Goal: Information Seeking & Learning: Learn about a topic

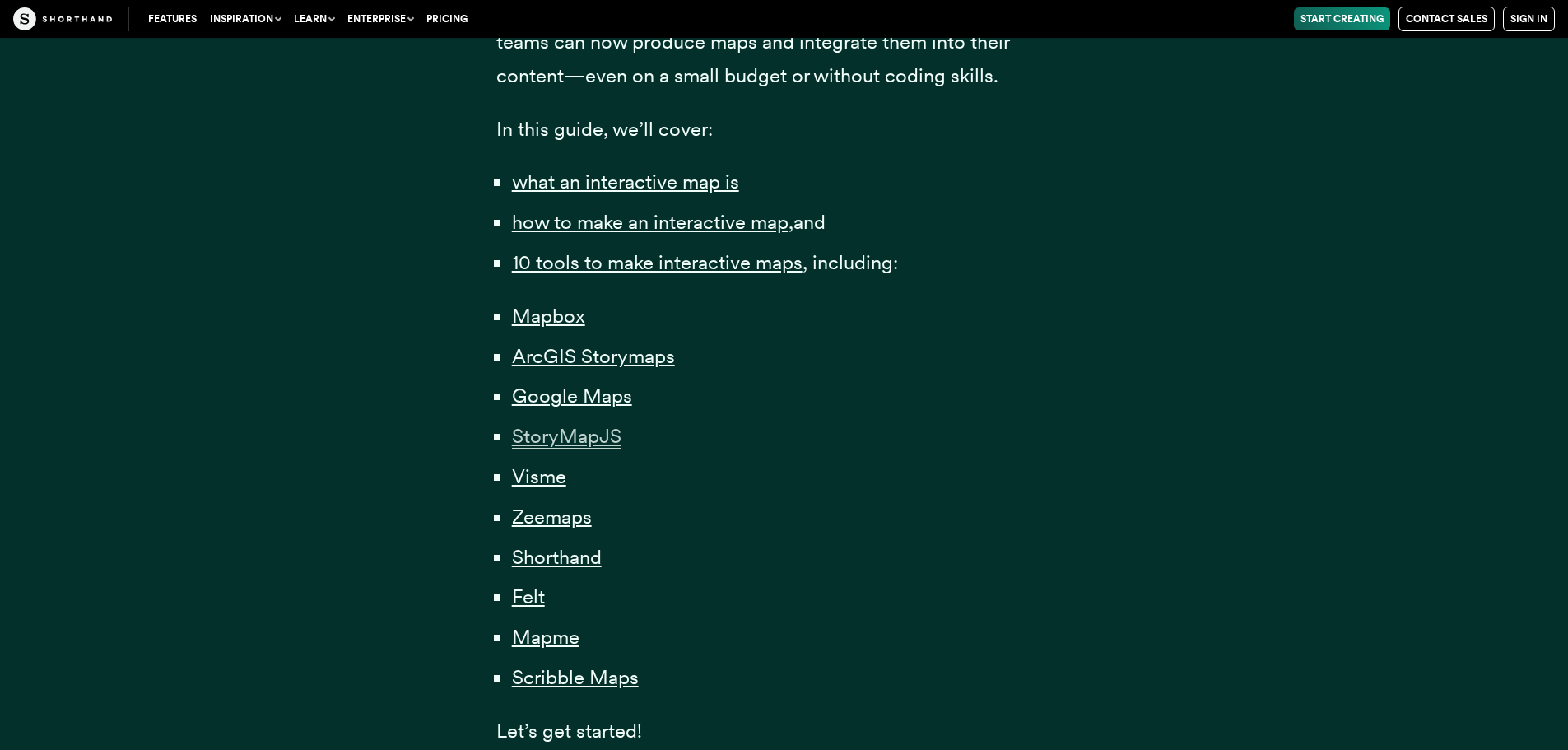
click at [603, 439] on span "StoryMapJS" at bounding box center [566, 436] width 109 height 25
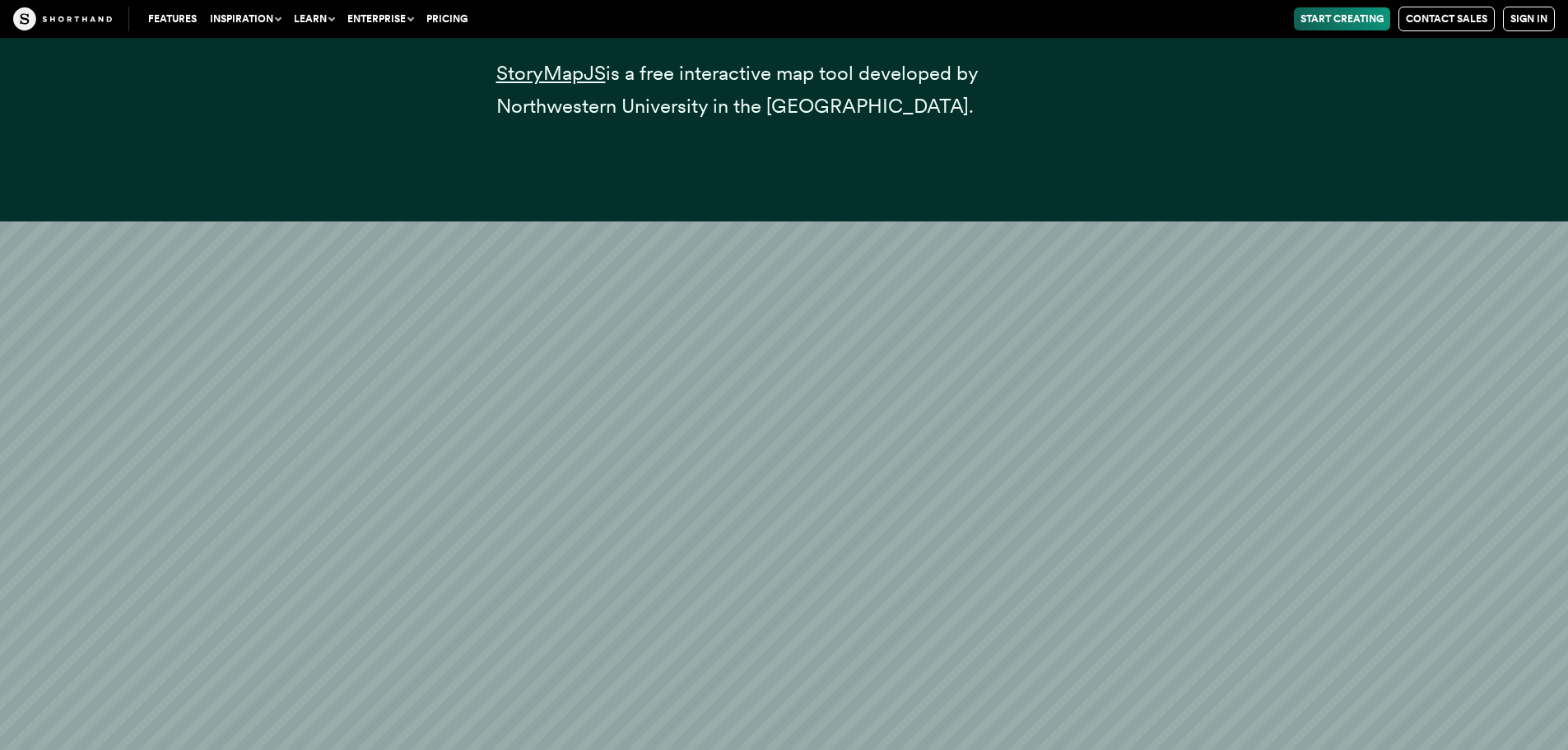
scroll to position [18689, 0]
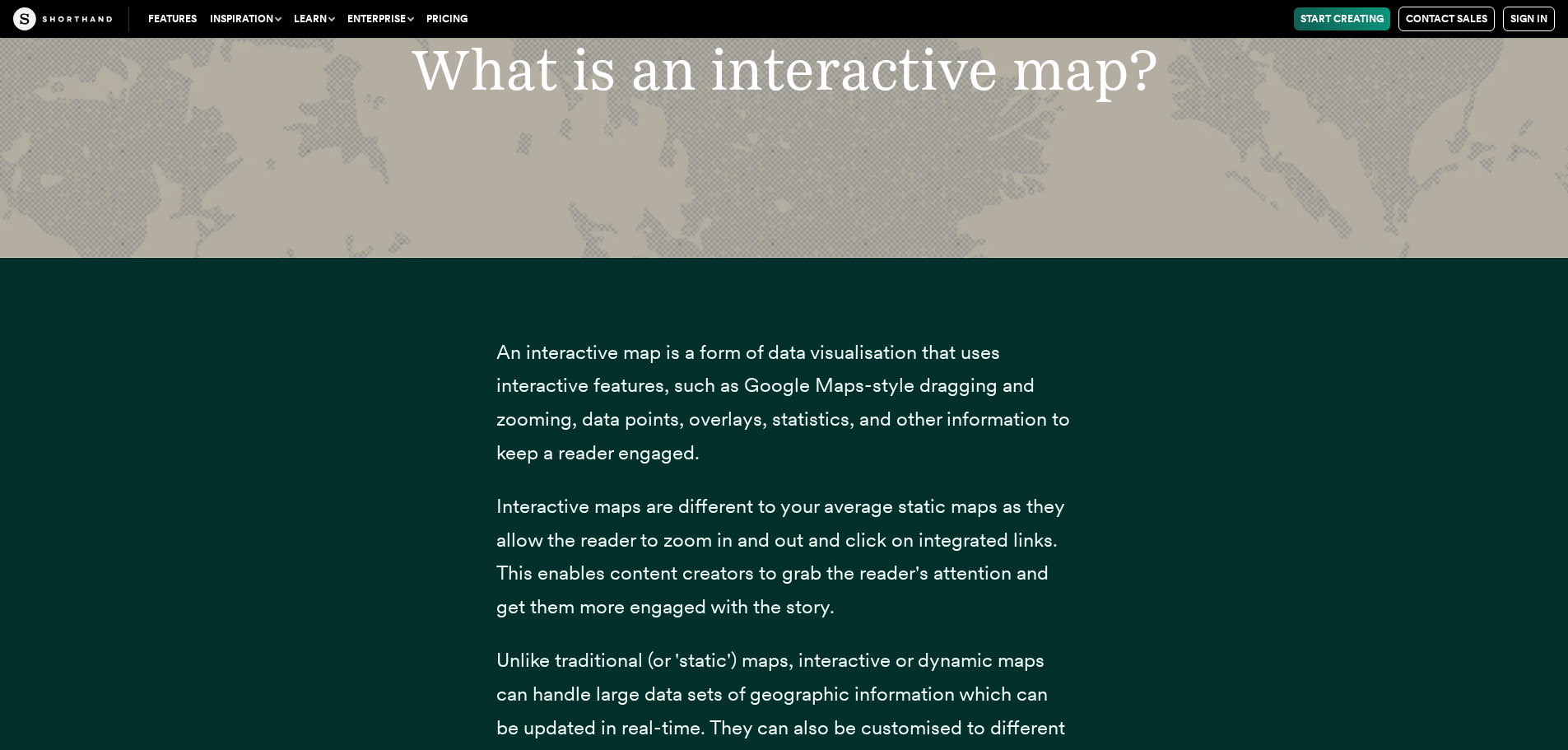
scroll to position [1070, 0]
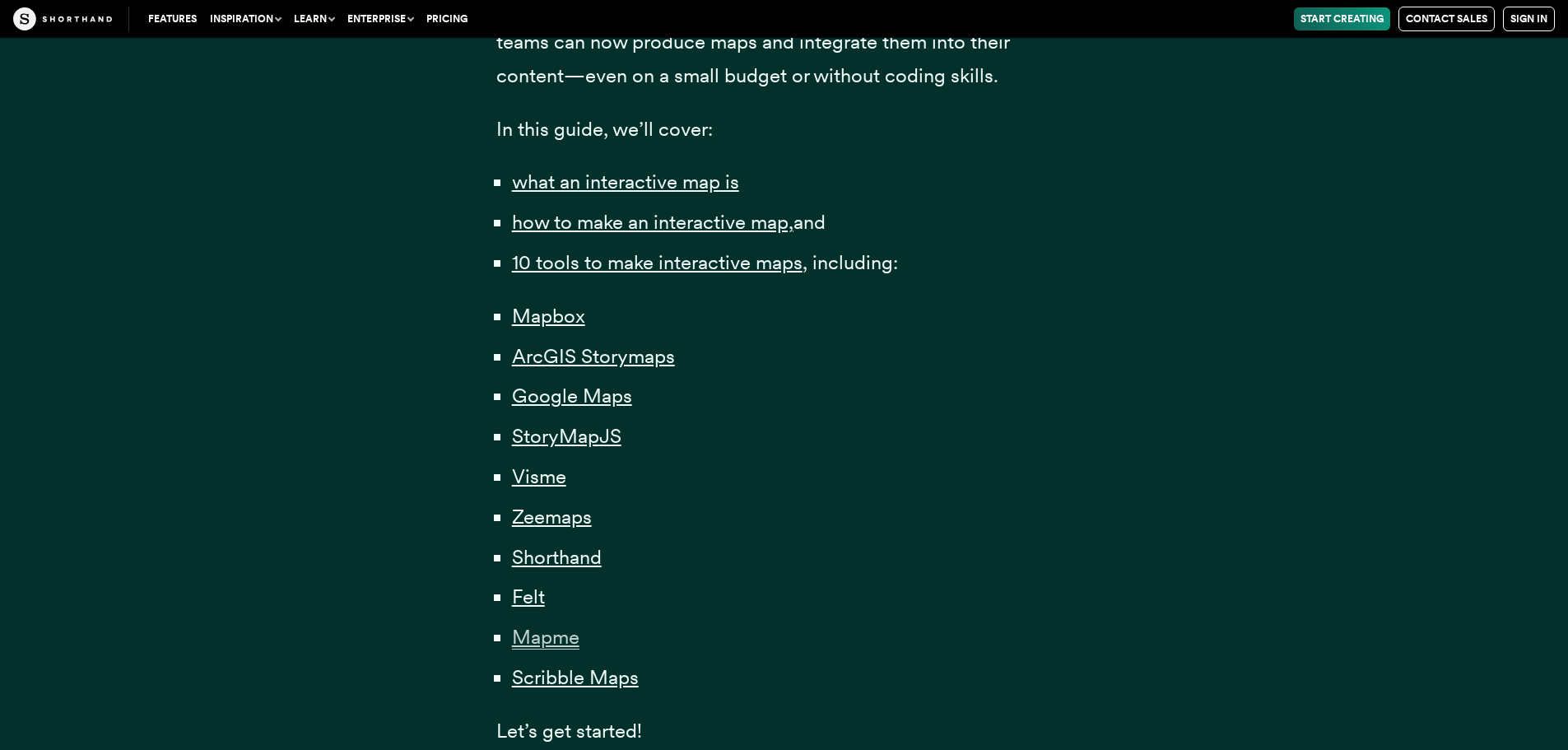
click at [561, 633] on span "Mapme" at bounding box center [545, 636] width 68 height 25
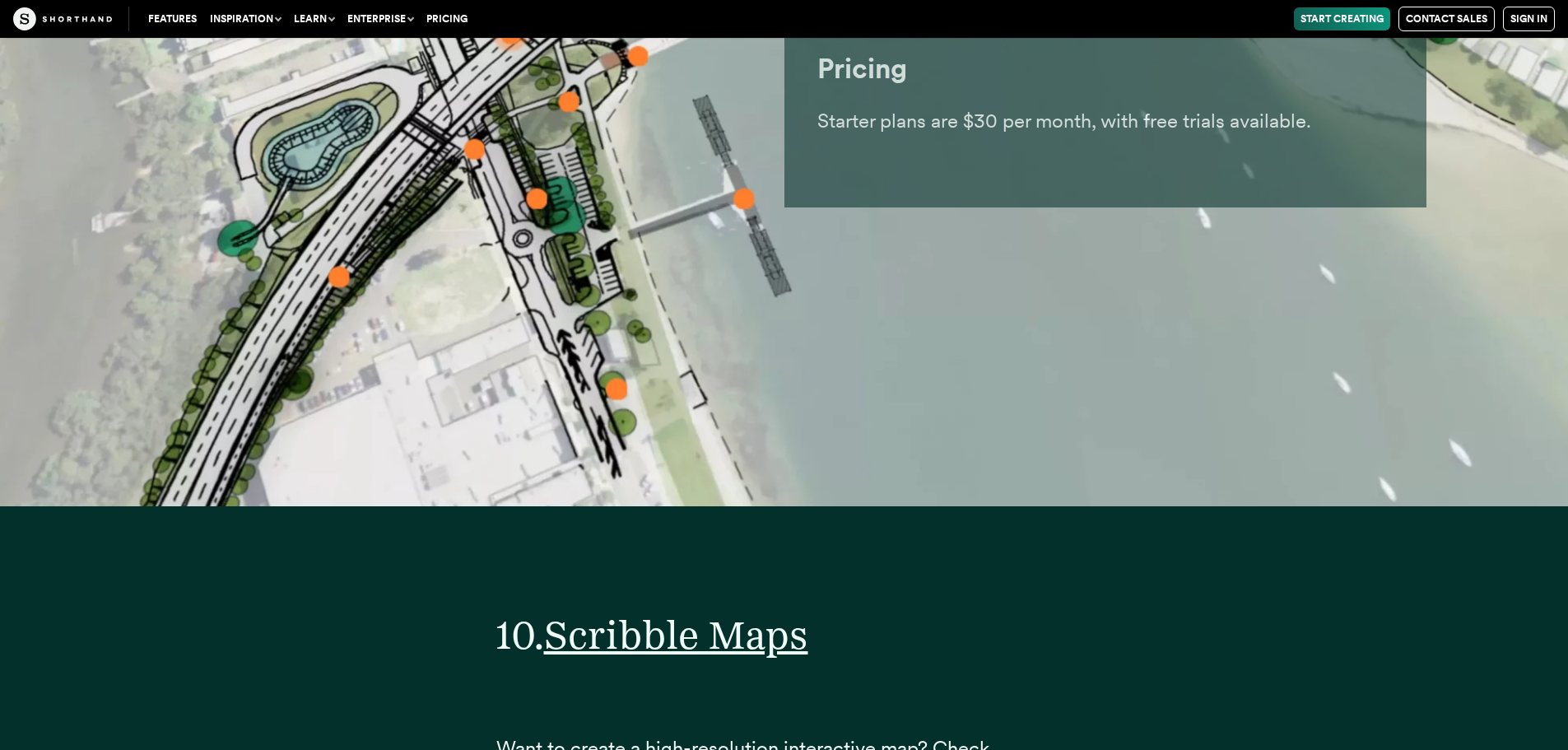
scroll to position [39631, 0]
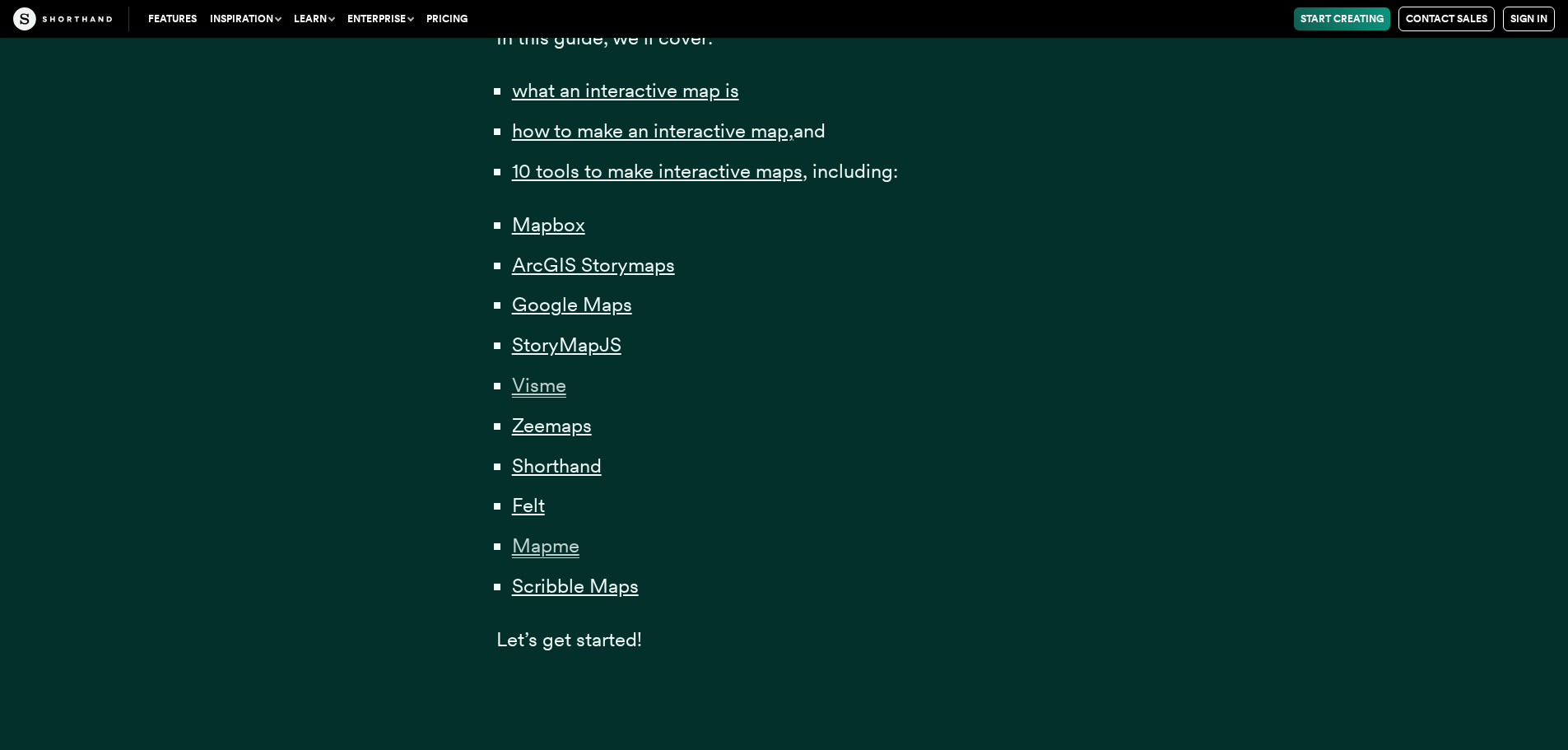
scroll to position [1317, 0]
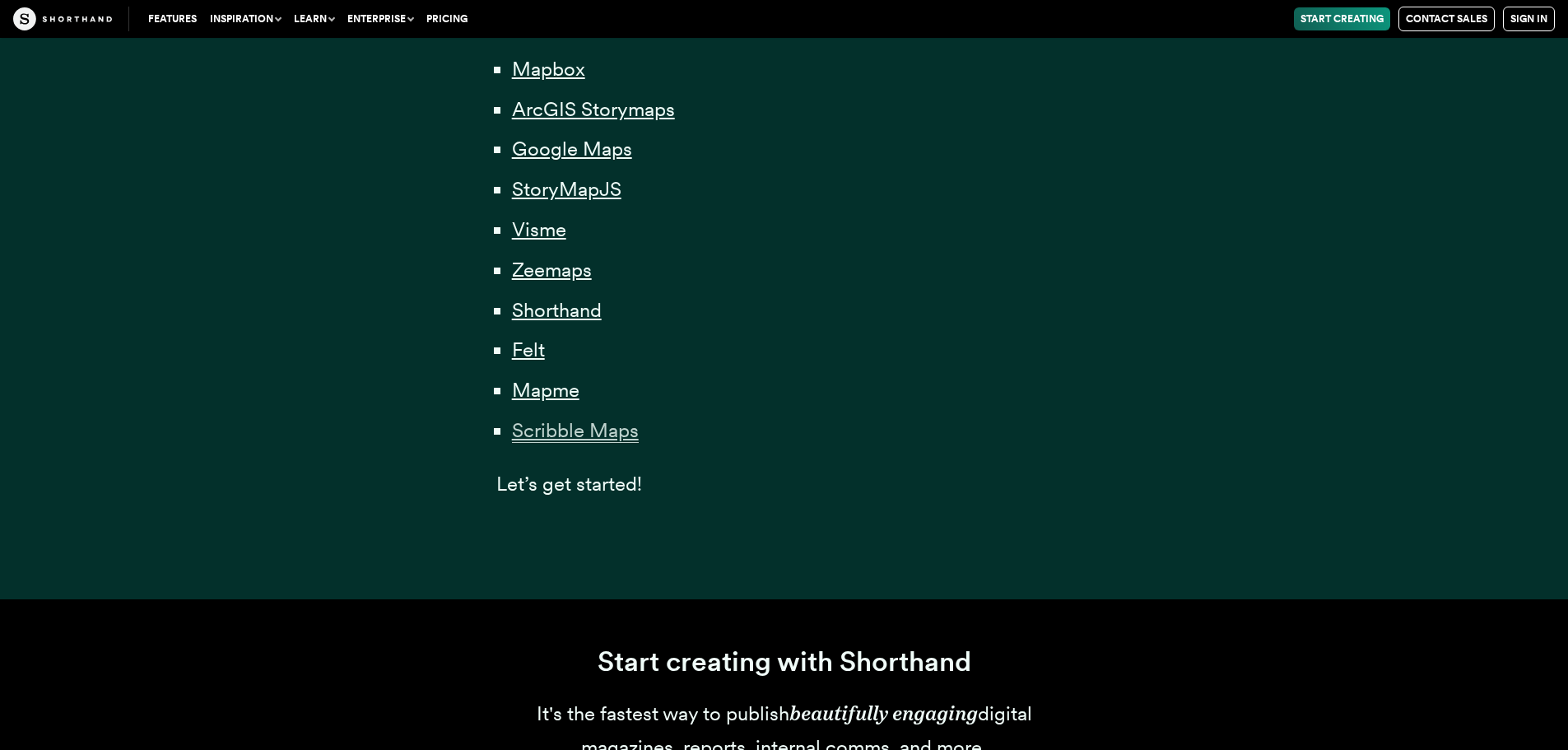
click at [550, 422] on span "Scribble Maps" at bounding box center [575, 430] width 127 height 25
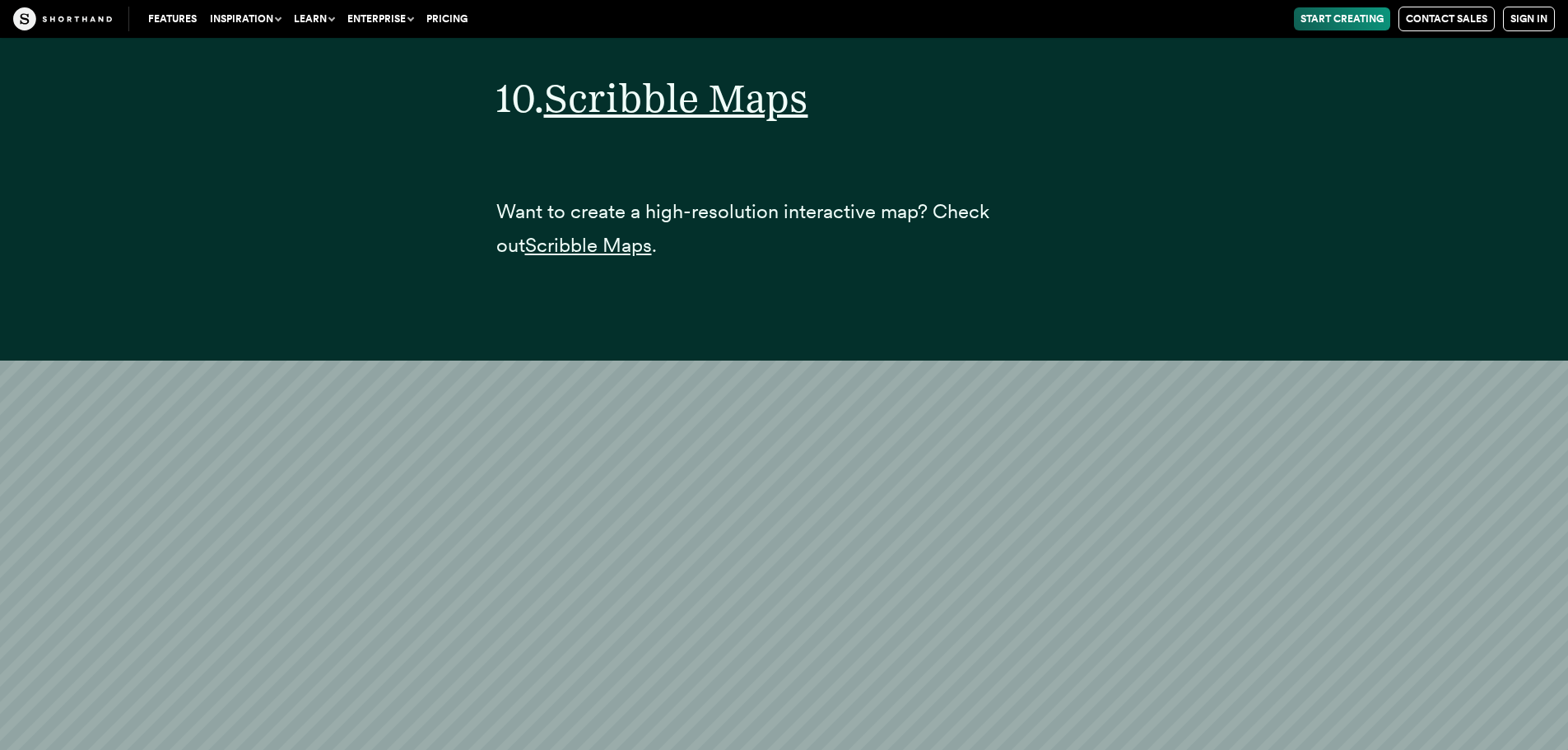
scroll to position [40004, 0]
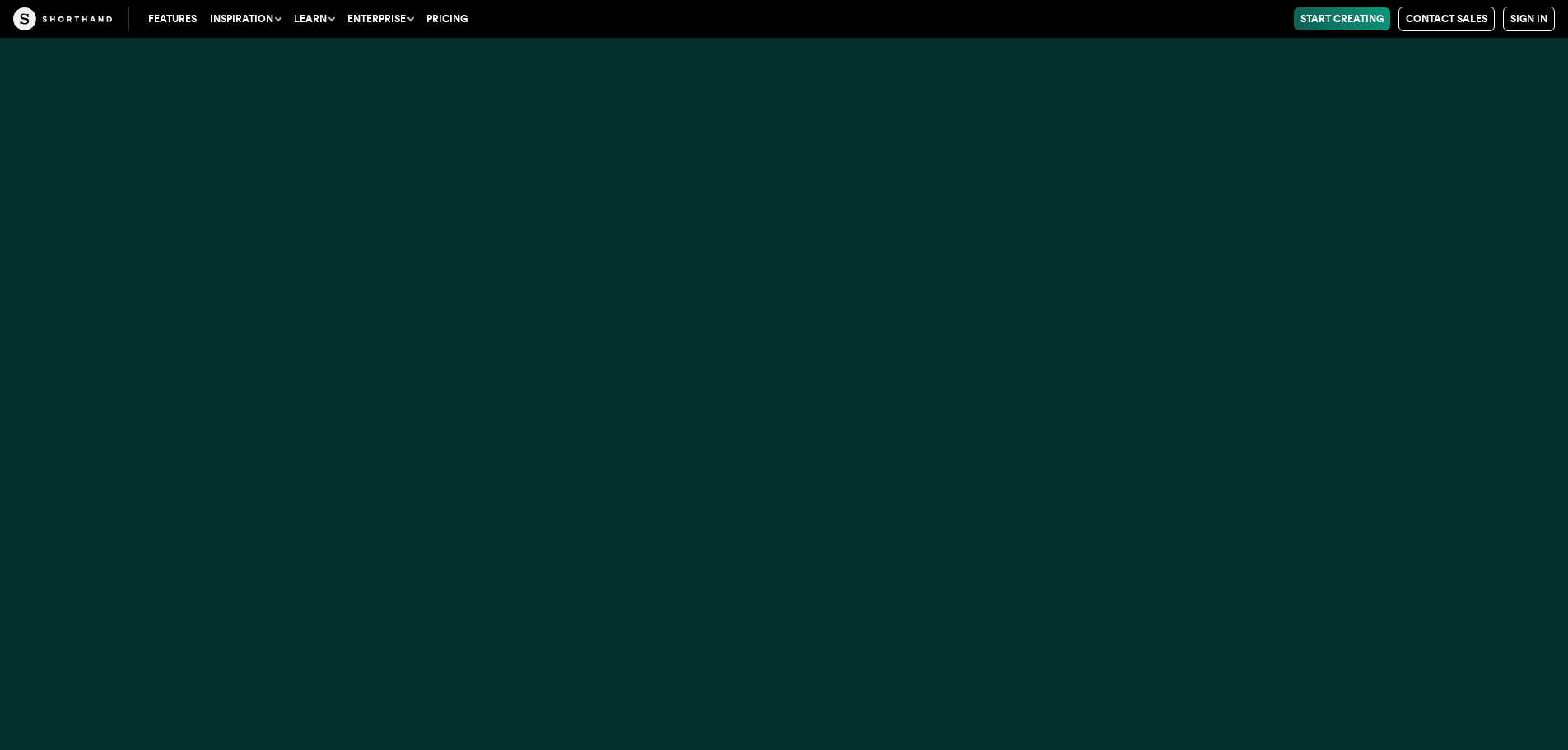
scroll to position [1317, 0]
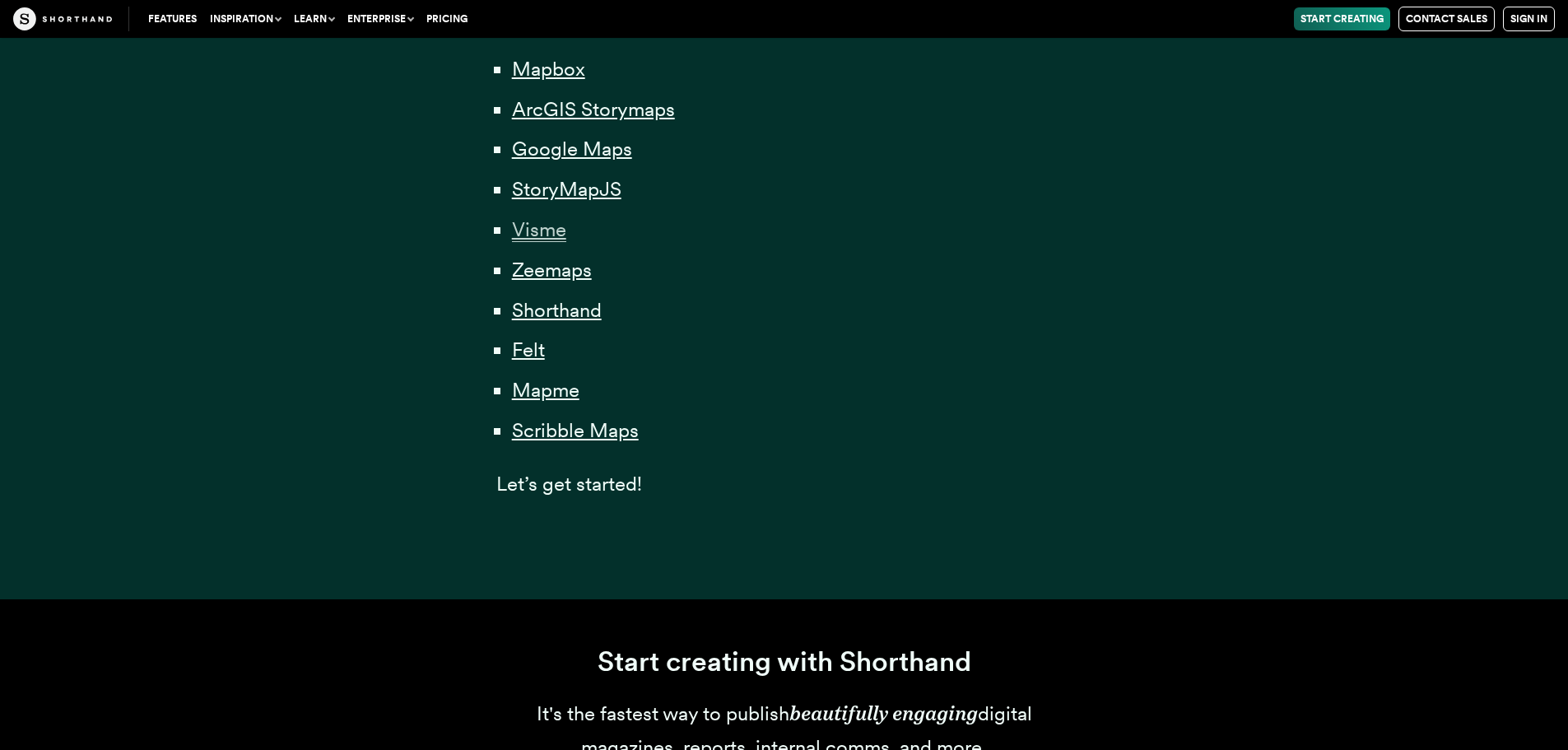
click at [548, 228] on span "Visme" at bounding box center [539, 230] width 55 height 25
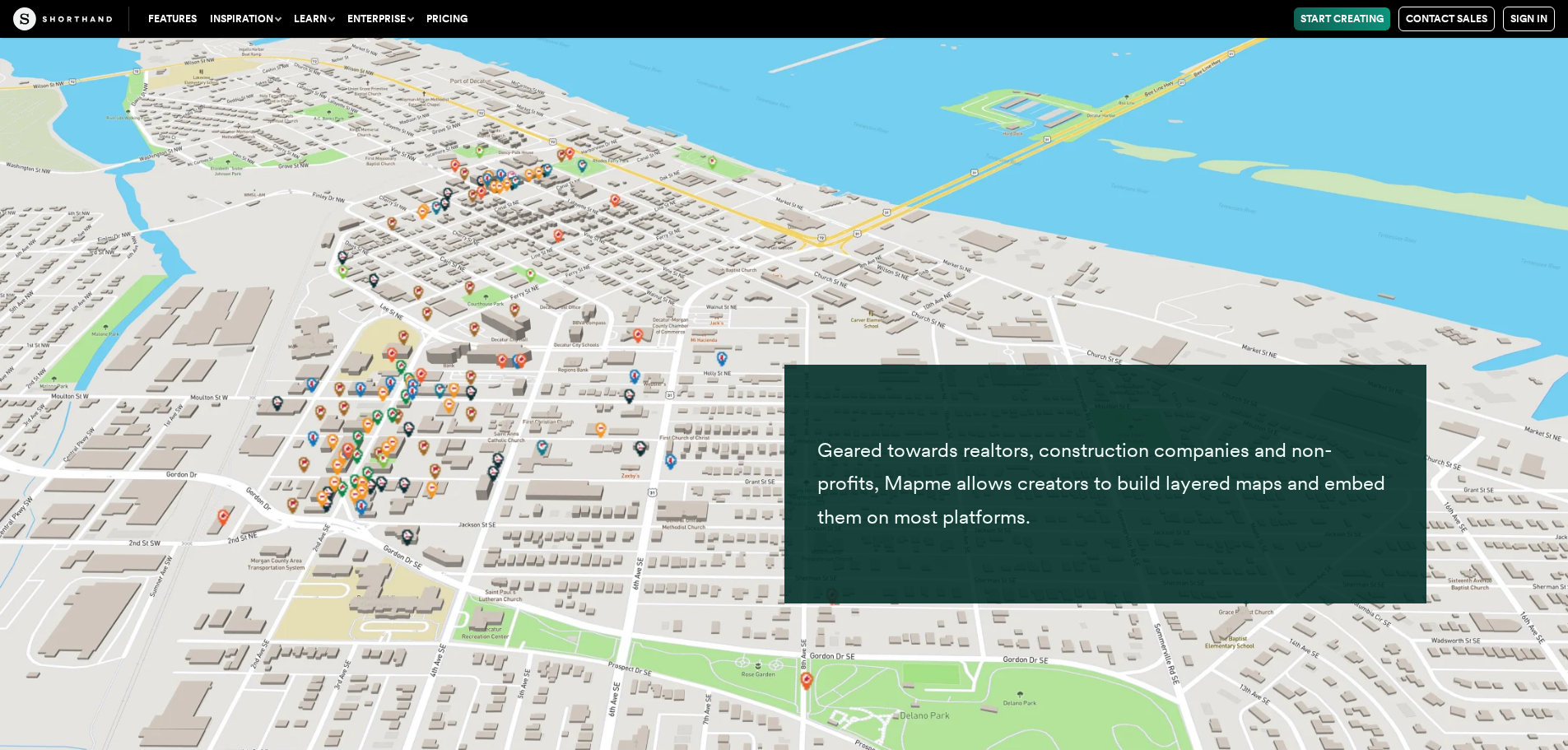
scroll to position [37300, 0]
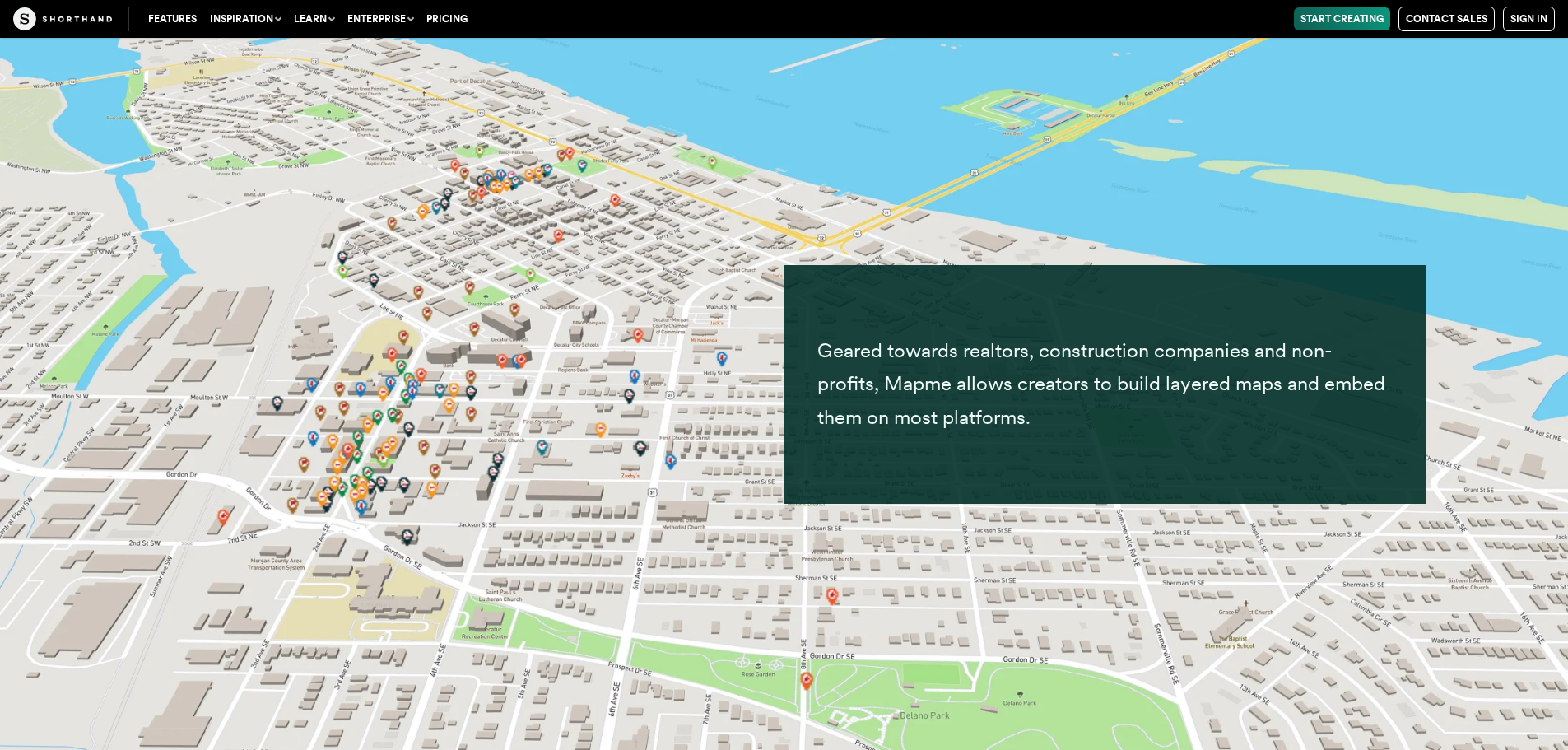
click at [269, 16] on button "Inspiration" at bounding box center [245, 18] width 84 height 23
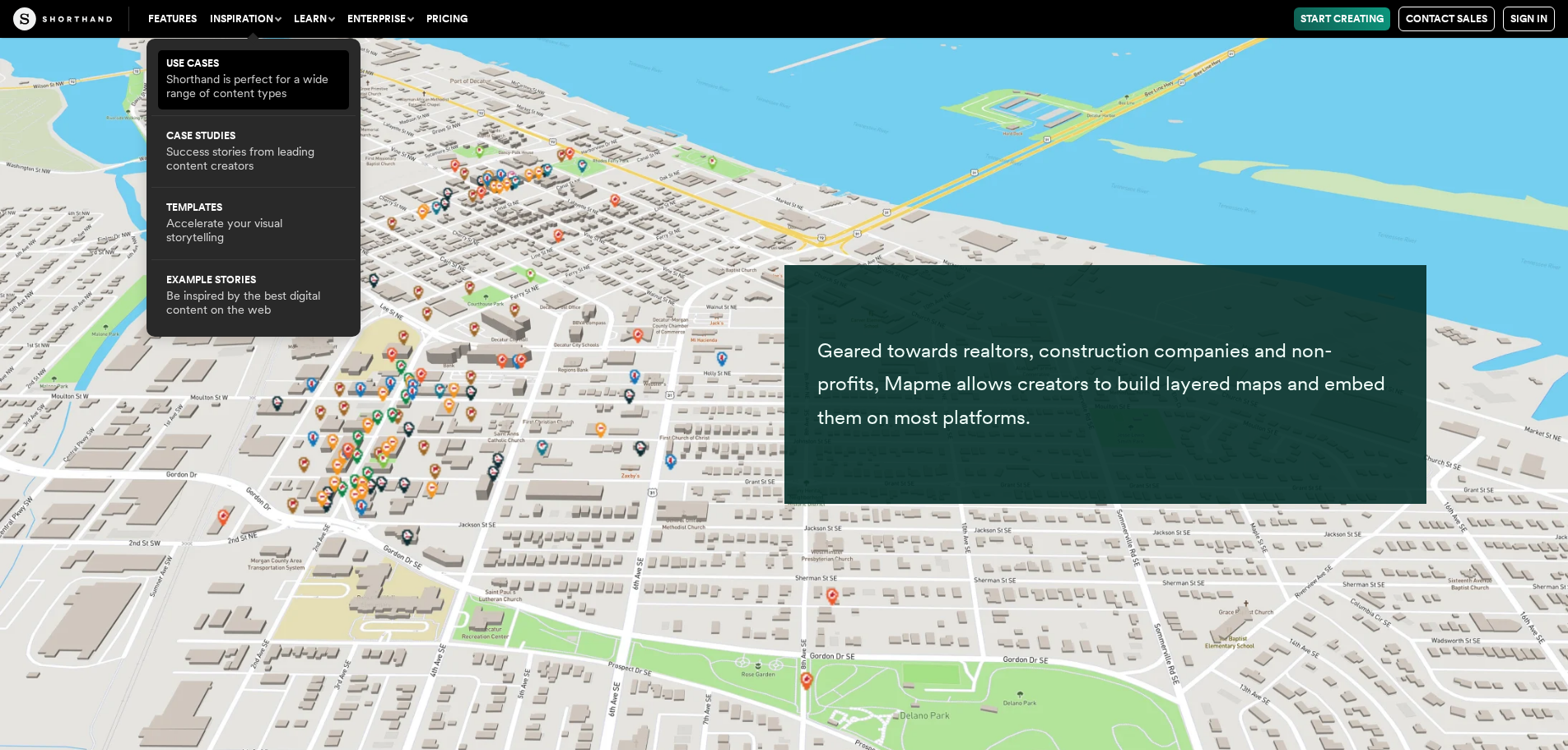
click at [243, 76] on p "Shorthand is perfect for a wide range of content types" at bounding box center [254, 86] width 174 height 29
